Goal: Task Accomplishment & Management: Use online tool/utility

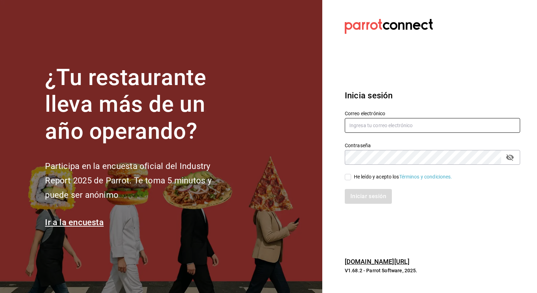
type input "[EMAIL_ADDRESS][PERSON_NAME][DOMAIN_NAME]"
click at [345, 176] on input "He leído y acepto los Términos y condiciones." at bounding box center [348, 177] width 6 height 6
checkbox input "true"
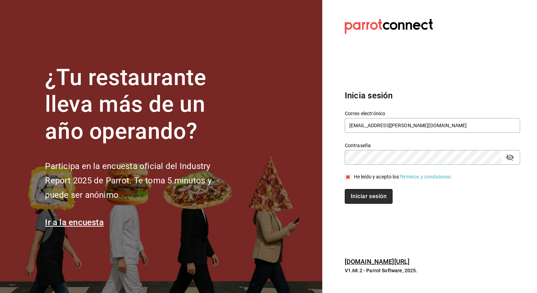
click at [371, 198] on button "Iniciar sesión" at bounding box center [369, 196] width 48 height 15
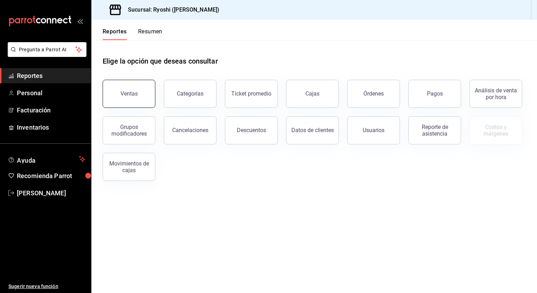
click at [126, 94] on div "Ventas" at bounding box center [129, 93] width 17 height 7
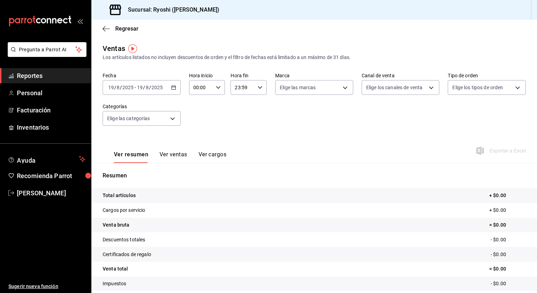
click at [174, 88] on icon "button" at bounding box center [173, 87] width 5 height 5
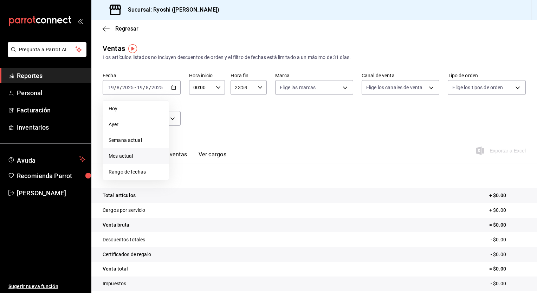
click at [132, 156] on span "Mes actual" at bounding box center [136, 156] width 54 height 7
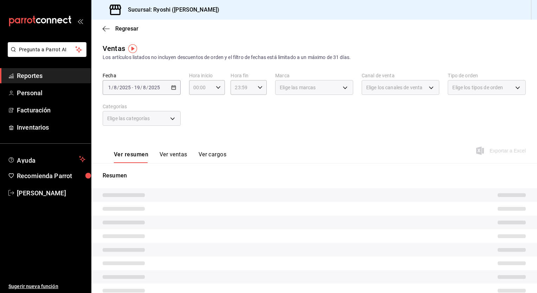
click at [318, 122] on div "Fecha 2025-08-01 1 / 8 / 2025 - 2025-08-19 19 / 8 / 2025 Hora inicio 00:00 Hora…" at bounding box center [314, 103] width 423 height 62
click at [303, 114] on div "Fecha 2025-08-01 1 / 8 / 2025 - 2025-08-19 19 / 8 / 2025 Hora inicio 00:00 Hora…" at bounding box center [314, 103] width 423 height 62
click at [226, 110] on div "Fecha 2025-08-01 1 / 8 / 2025 - 2025-08-19 19 / 8 / 2025 Hora inicio 00:00 Hora…" at bounding box center [314, 103] width 423 height 62
click at [119, 29] on span "Regresar" at bounding box center [126, 28] width 23 height 7
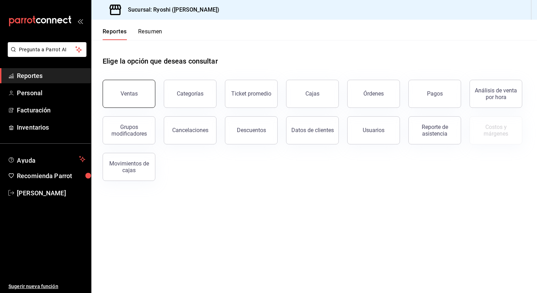
click at [138, 95] on button "Ventas" at bounding box center [129, 94] width 53 height 28
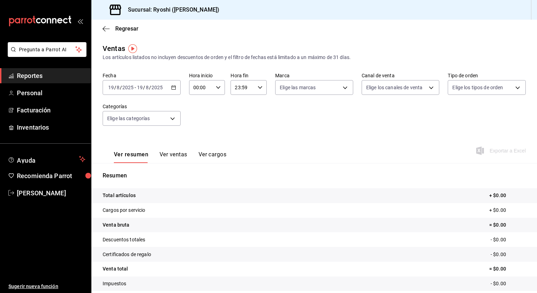
click at [217, 92] on div "00:00 Hora inicio" at bounding box center [207, 87] width 36 height 15
click at [198, 113] on span "04" at bounding box center [197, 113] width 7 height 6
type input "04:00"
click at [259, 87] on div at bounding box center [268, 146] width 537 height 293
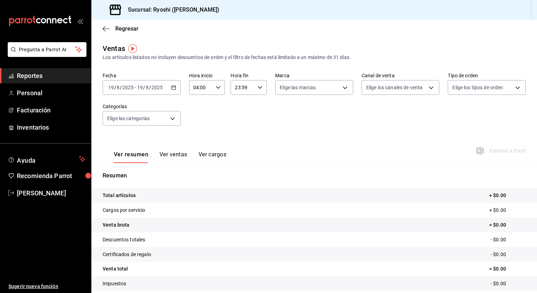
click at [259, 87] on \(Stroke\) "button" at bounding box center [260, 87] width 4 height 2
click at [239, 117] on span "04" at bounding box center [238, 114] width 7 height 6
type input "04:59"
click at [216, 88] on div at bounding box center [268, 146] width 537 height 293
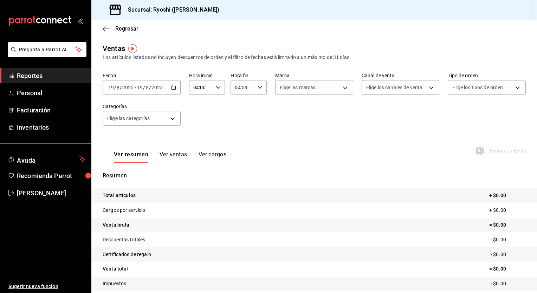
click at [216, 88] on \(Stroke\) "button" at bounding box center [218, 87] width 4 height 2
click at [198, 121] on span "05" at bounding box center [197, 121] width 7 height 6
type input "05:00"
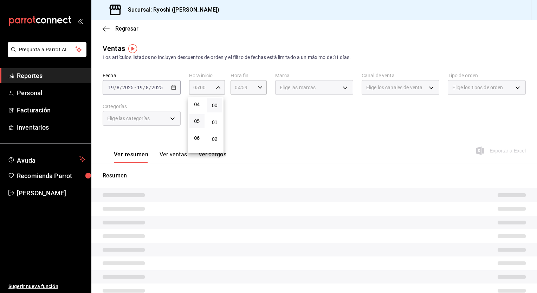
click at [297, 116] on div at bounding box center [268, 146] width 537 height 293
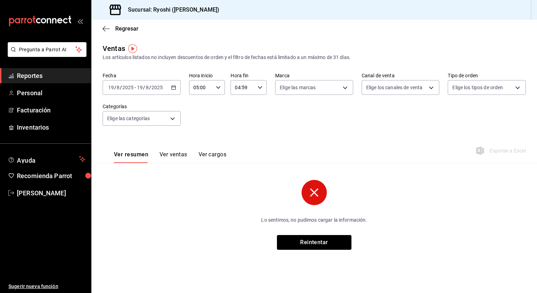
click at [174, 89] on icon "button" at bounding box center [173, 87] width 5 height 5
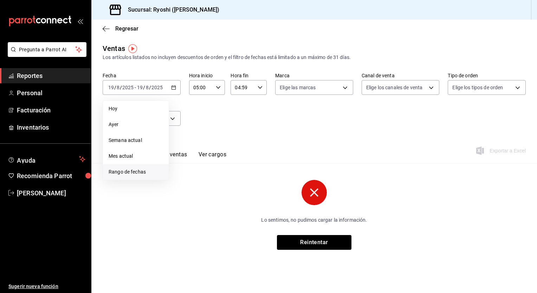
click at [135, 173] on span "Rango de fechas" at bounding box center [136, 171] width 54 height 7
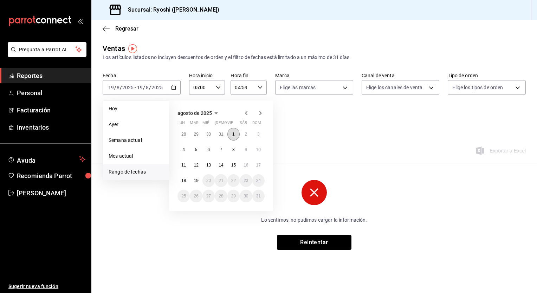
click at [234, 135] on abbr "1" at bounding box center [233, 134] width 2 height 5
click at [194, 180] on abbr "19" at bounding box center [196, 180] width 5 height 5
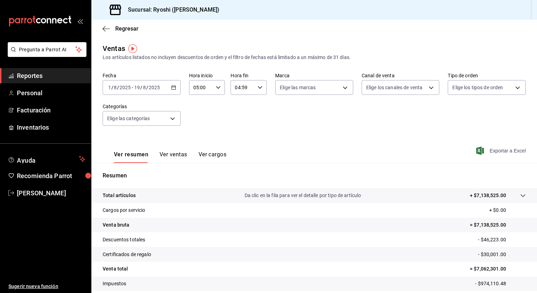
click at [492, 150] on span "Exportar a Excel" at bounding box center [502, 151] width 48 height 8
click at [172, 86] on \(Stroke\) "button" at bounding box center [174, 88] width 4 height 4
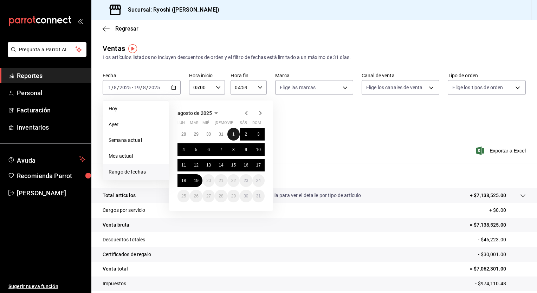
click at [236, 133] on button "1" at bounding box center [233, 134] width 12 height 13
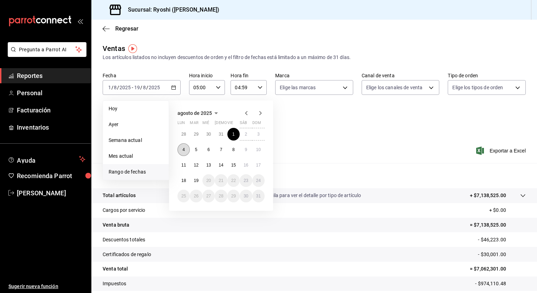
click at [185, 151] on abbr "4" at bounding box center [183, 149] width 2 height 5
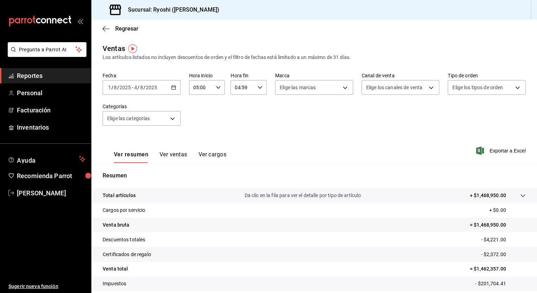
click at [172, 86] on icon "button" at bounding box center [173, 87] width 5 height 5
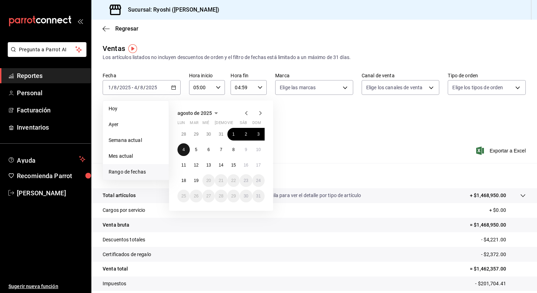
click at [182, 148] on button "4" at bounding box center [184, 149] width 12 height 13
click at [257, 150] on abbr "10" at bounding box center [258, 149] width 5 height 5
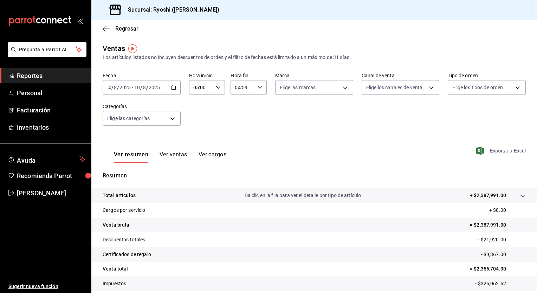
click at [506, 150] on span "Exportar a Excel" at bounding box center [502, 151] width 48 height 8
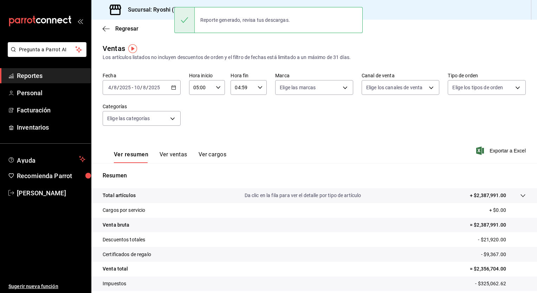
click at [221, 116] on div "Fecha 2025-08-04 4 / 8 / 2025 - 2025-08-10 10 / 8 / 2025 Hora inicio 05:00 Hora…" at bounding box center [314, 103] width 423 height 62
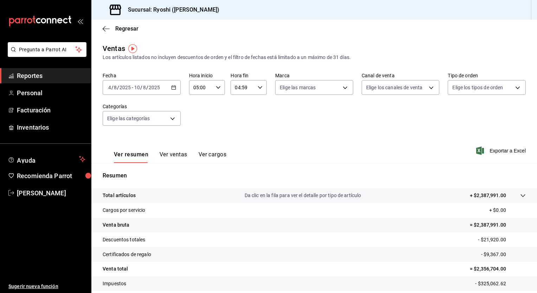
click at [173, 90] on div "2025-08-04 4 / 8 / 2025 - 2025-08-10 10 / 8 / 2025" at bounding box center [142, 87] width 78 height 15
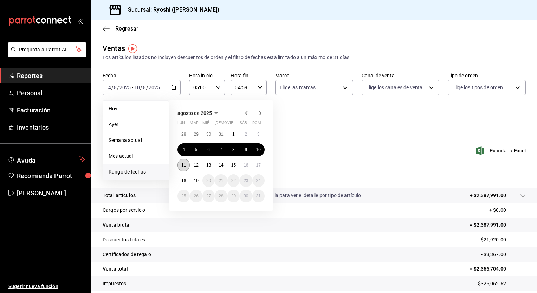
click at [184, 166] on abbr "11" at bounding box center [183, 165] width 5 height 5
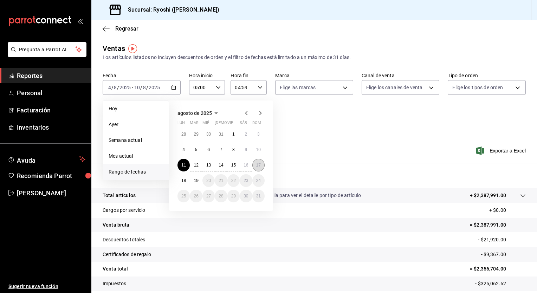
click at [258, 165] on abbr "17" at bounding box center [258, 165] width 5 height 5
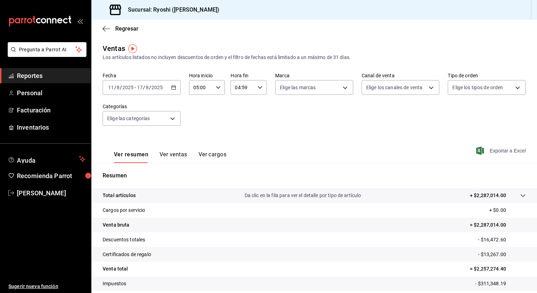
click at [494, 153] on span "Exportar a Excel" at bounding box center [502, 151] width 48 height 8
click at [172, 88] on icon "button" at bounding box center [173, 87] width 5 height 5
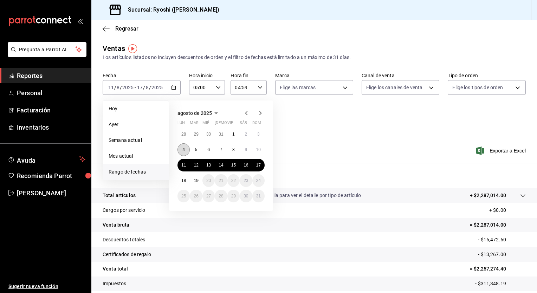
click at [183, 148] on abbr "4" at bounding box center [183, 149] width 2 height 5
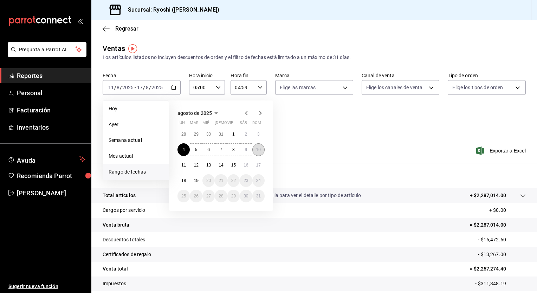
click at [263, 148] on button "10" at bounding box center [258, 149] width 12 height 13
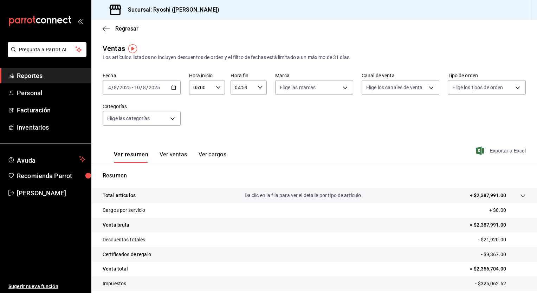
click at [494, 150] on span "Exportar a Excel" at bounding box center [502, 151] width 48 height 8
click at [173, 87] on icon "button" at bounding box center [173, 87] width 5 height 5
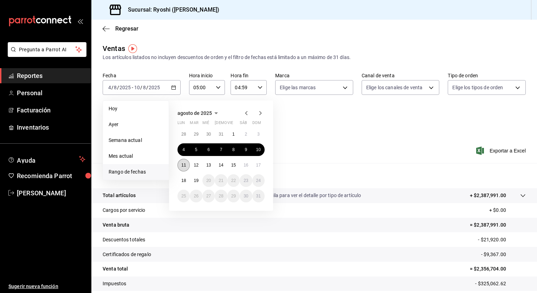
click at [183, 164] on abbr "11" at bounding box center [183, 165] width 5 height 5
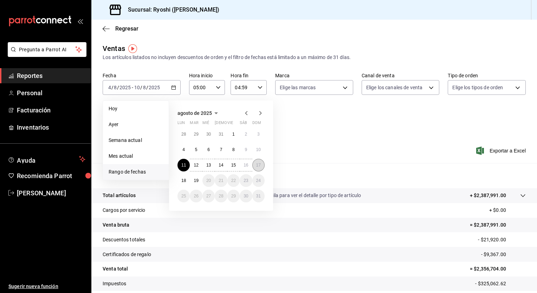
click at [261, 163] on button "17" at bounding box center [258, 165] width 12 height 13
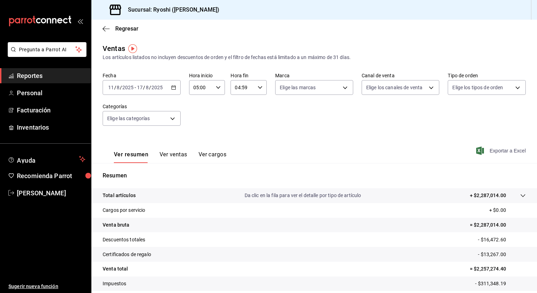
click at [495, 149] on span "Exportar a Excel" at bounding box center [502, 151] width 48 height 8
